Goal: Task Accomplishment & Management: Use online tool/utility

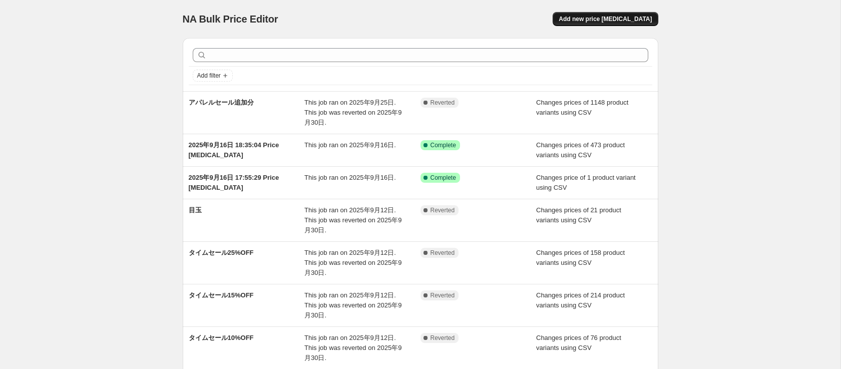
click at [579, 19] on span "Add new price [MEDICAL_DATA]" at bounding box center [605, 19] width 93 height 8
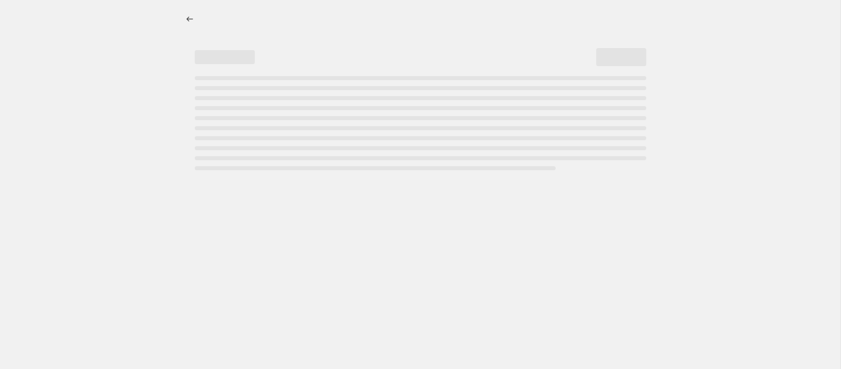
select select "percentage"
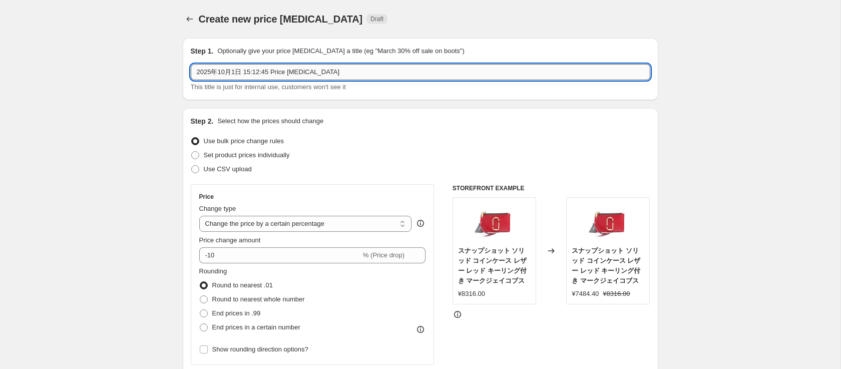
click at [337, 69] on input "2025年10月1日 15:12:45 Price [MEDICAL_DATA]" at bounding box center [420, 72] width 459 height 16
type input "アウターセールタグ付"
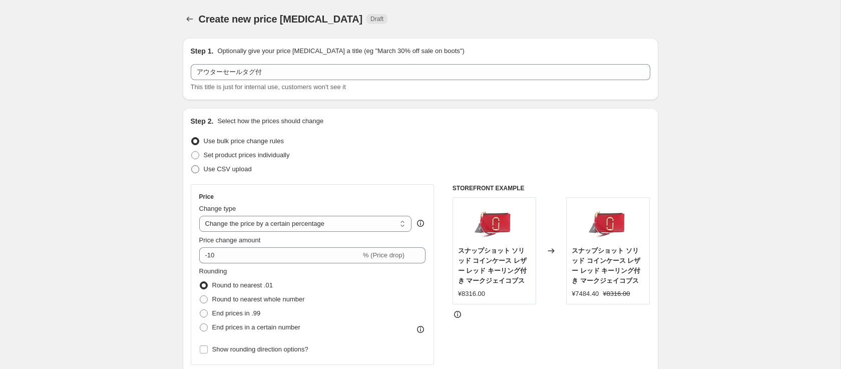
click at [228, 171] on span "Use CSV upload" at bounding box center [228, 169] width 48 height 8
click at [192, 166] on input "Use CSV upload" at bounding box center [191, 165] width 1 height 1
radio input "true"
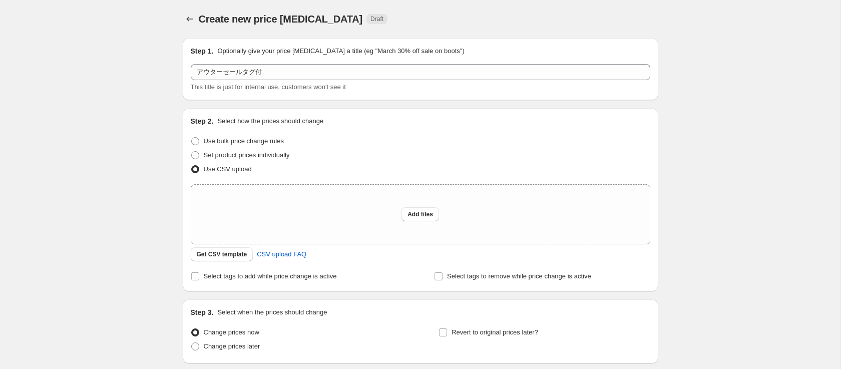
click at [235, 165] on span "Use CSV upload" at bounding box center [228, 169] width 48 height 8
click at [192, 165] on input "Use CSV upload" at bounding box center [191, 165] width 1 height 1
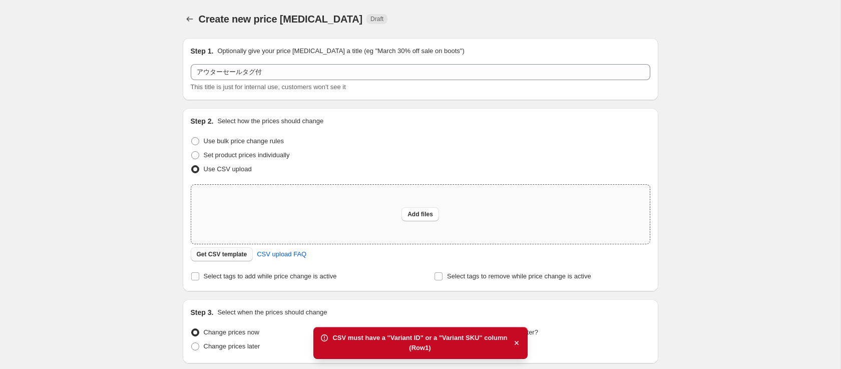
click at [231, 251] on span "Get CSV template" at bounding box center [222, 254] width 51 height 8
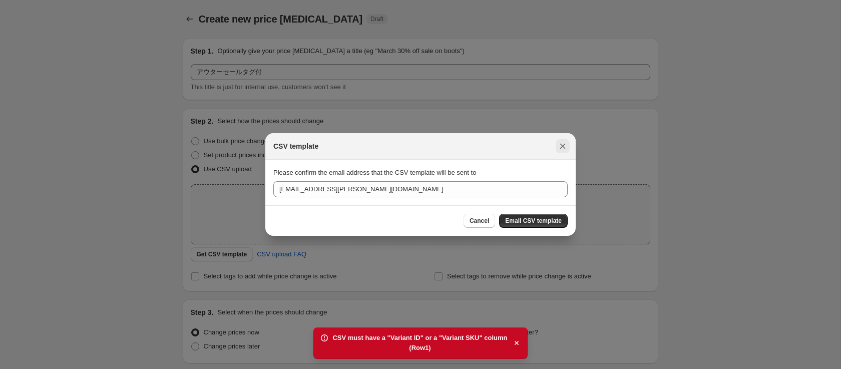
click at [562, 149] on icon "Close" at bounding box center [563, 146] width 10 height 10
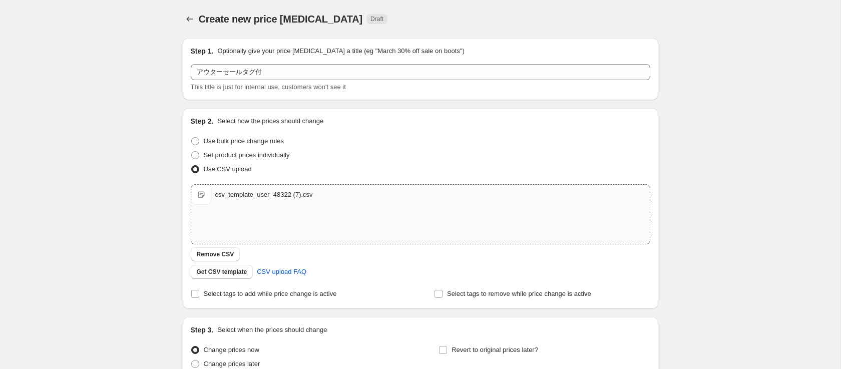
scroll to position [95, 0]
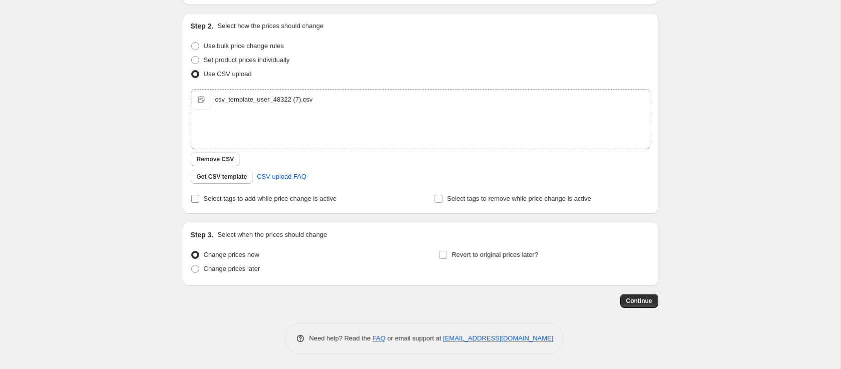
click at [242, 197] on span "Select tags to add while price change is active" at bounding box center [270, 199] width 133 height 8
click at [199, 197] on input "Select tags to add while price change is active" at bounding box center [195, 199] width 8 height 8
checkbox input "true"
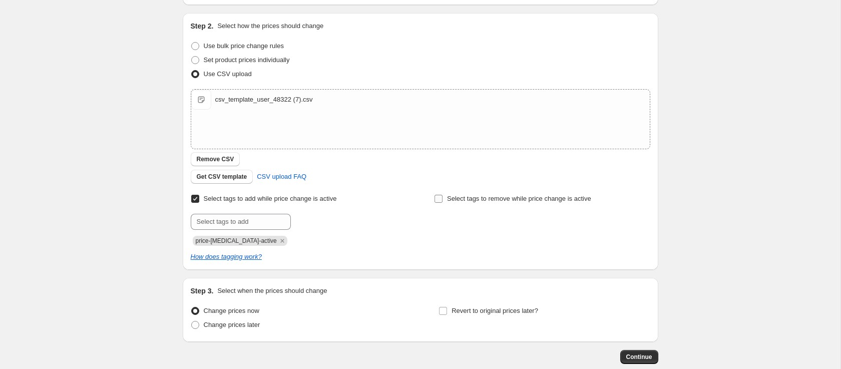
click at [449, 194] on span "Select tags to remove while price change is active" at bounding box center [519, 199] width 144 height 10
click at [442, 195] on input "Select tags to remove while price change is active" at bounding box center [438, 199] width 8 height 8
checkbox input "true"
click at [272, 223] on input "text" at bounding box center [241, 222] width 100 height 16
paste input "outercllection202510"
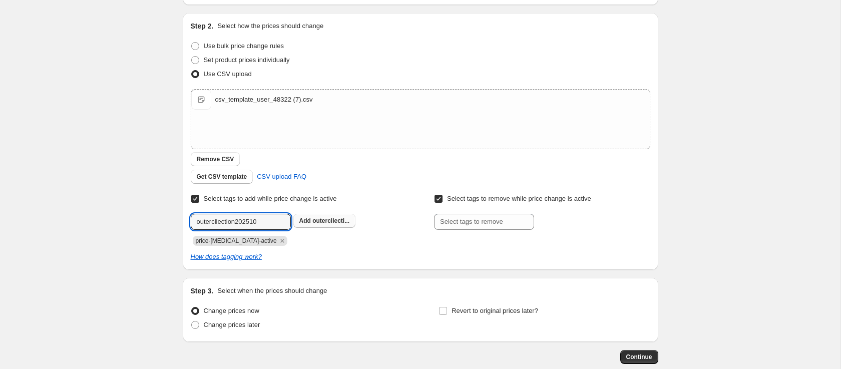
type input "outercllection202510"
click at [330, 217] on span "outercllecti..." at bounding box center [330, 220] width 37 height 7
click at [278, 243] on icon "Remove price-change-job-active" at bounding box center [282, 240] width 9 height 9
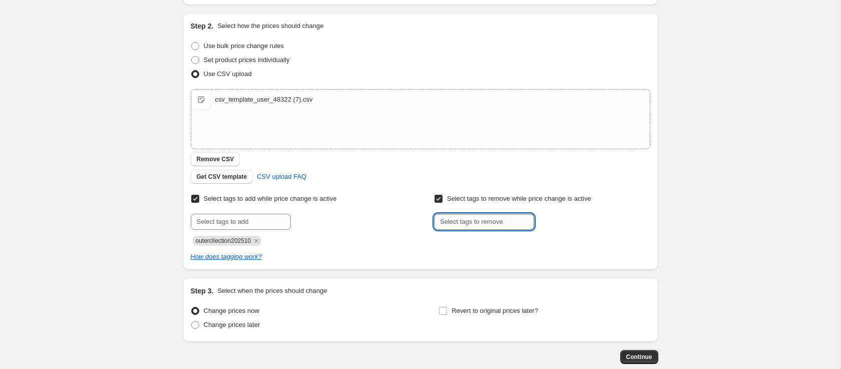
click at [473, 222] on input "text" at bounding box center [484, 222] width 100 height 16
paste input "outercllection202510"
type input "outercllection202510"
click at [569, 225] on button "Add outercllecti..." at bounding box center [568, 221] width 63 height 14
click at [225, 328] on span "Change prices later" at bounding box center [232, 325] width 57 height 8
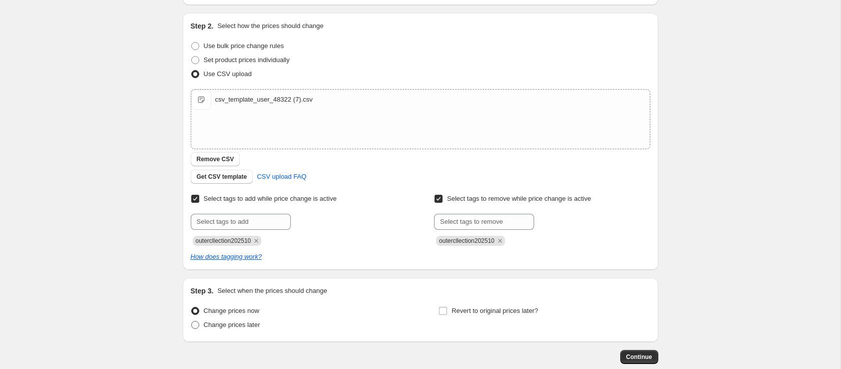
click at [192, 321] on input "Change prices later" at bounding box center [191, 321] width 1 height 1
radio input "true"
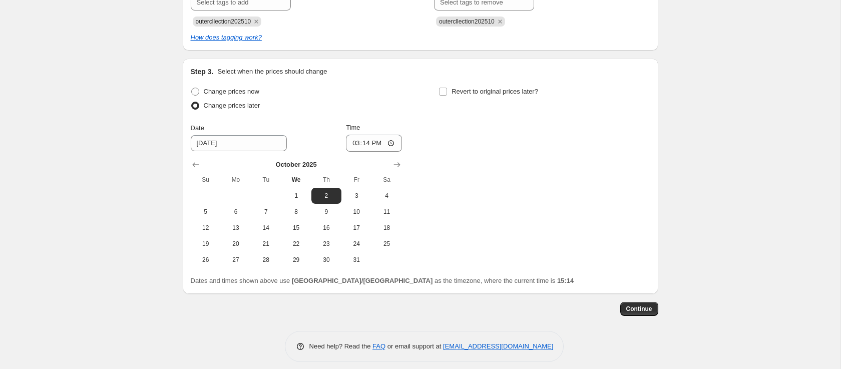
scroll to position [319, 0]
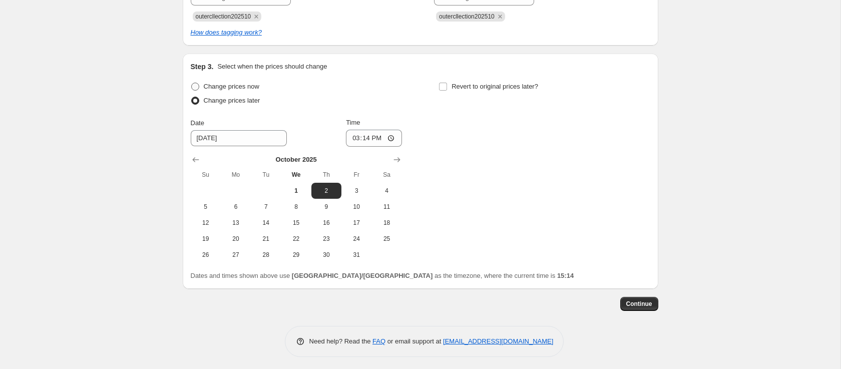
click at [239, 84] on span "Change prices now" at bounding box center [232, 87] width 56 height 8
click at [192, 83] on input "Change prices now" at bounding box center [191, 83] width 1 height 1
radio input "true"
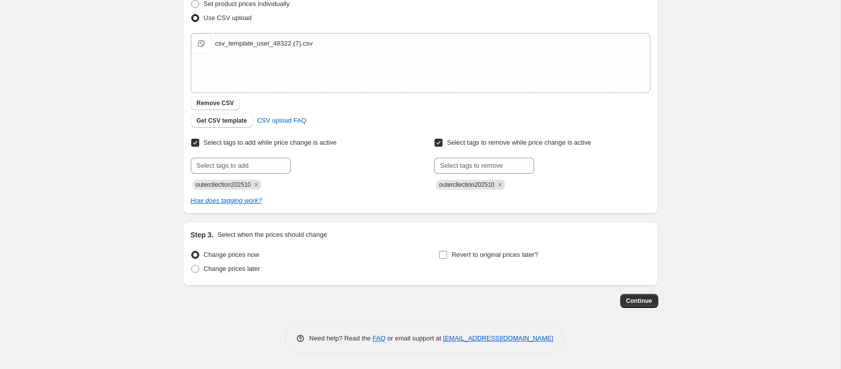
click at [454, 257] on span "Revert to original prices later?" at bounding box center [494, 255] width 87 height 8
click at [447, 257] on input "Revert to original prices later?" at bounding box center [443, 255] width 8 height 8
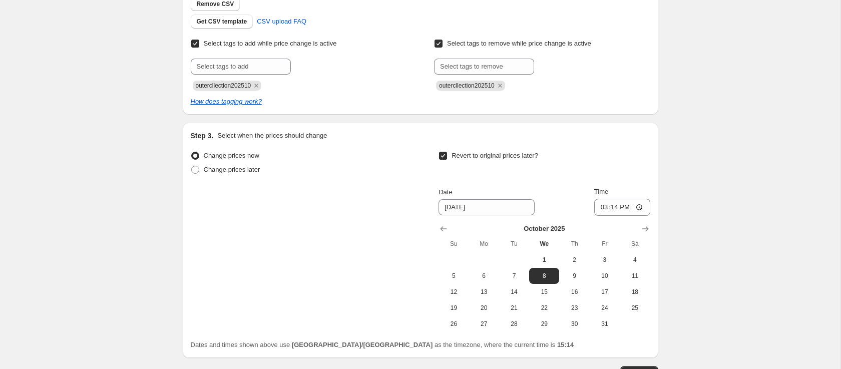
scroll to position [229, 0]
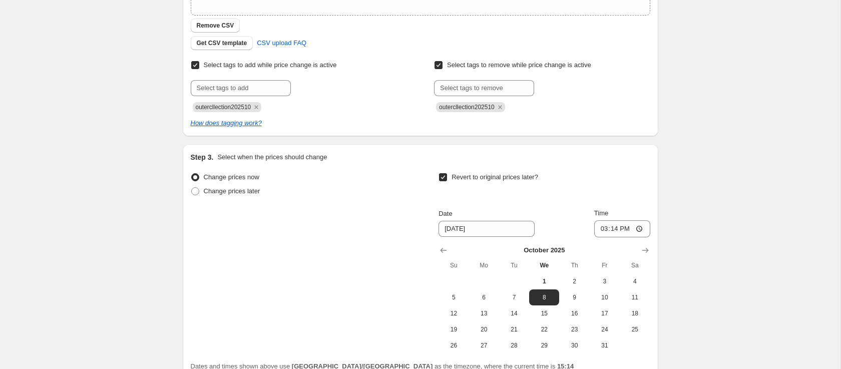
click at [444, 178] on input "Revert to original prices later?" at bounding box center [443, 177] width 8 height 8
checkbox input "false"
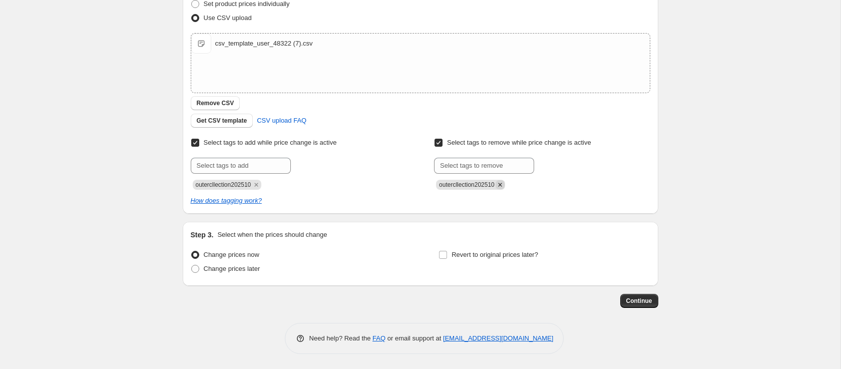
click at [505, 185] on icon "Remove outercllection202510" at bounding box center [499, 184] width 9 height 9
click at [438, 143] on input "Select tags to remove while price change is active" at bounding box center [438, 143] width 8 height 8
checkbox input "false"
click at [645, 304] on span "Continue" at bounding box center [639, 301] width 26 height 8
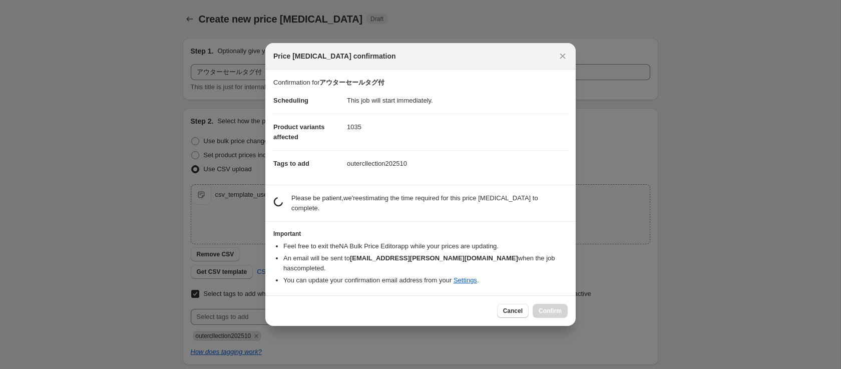
scroll to position [0, 0]
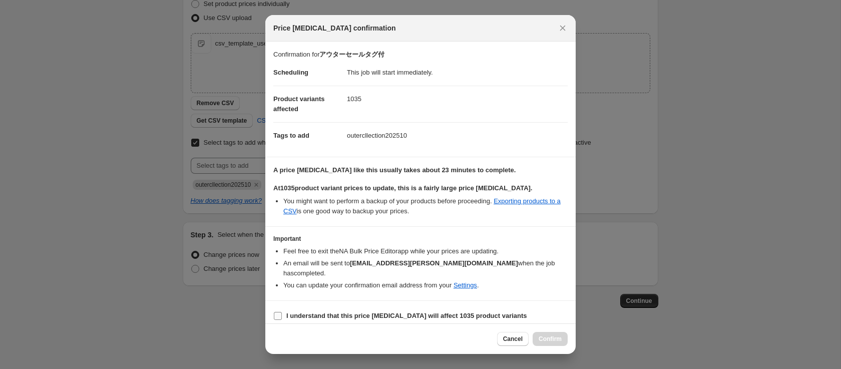
click at [301, 312] on b "I understand that this price [MEDICAL_DATA] will affect 1035 product variants" at bounding box center [406, 316] width 241 height 8
click at [282, 312] on input "I understand that this price [MEDICAL_DATA] will affect 1035 product variants" at bounding box center [278, 316] width 8 height 8
checkbox input "true"
click at [547, 335] on span "Confirm" at bounding box center [550, 339] width 23 height 8
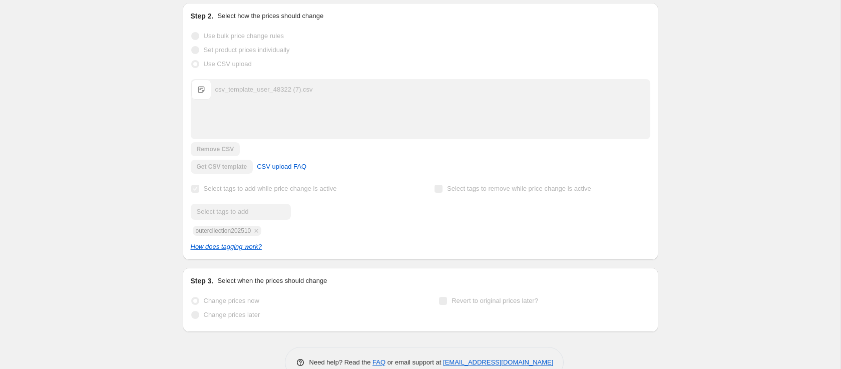
scroll to position [177, 0]
